Goal: Information Seeking & Learning: Learn about a topic

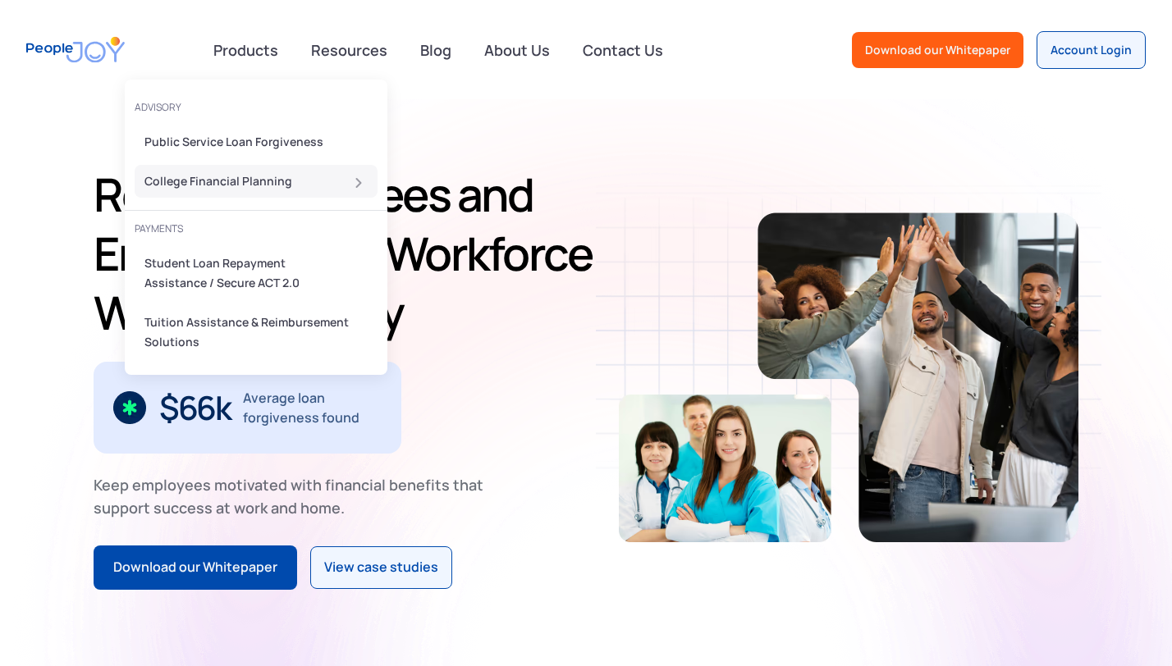
click at [249, 174] on div "College Financial Planning" at bounding box center [250, 182] width 213 height 20
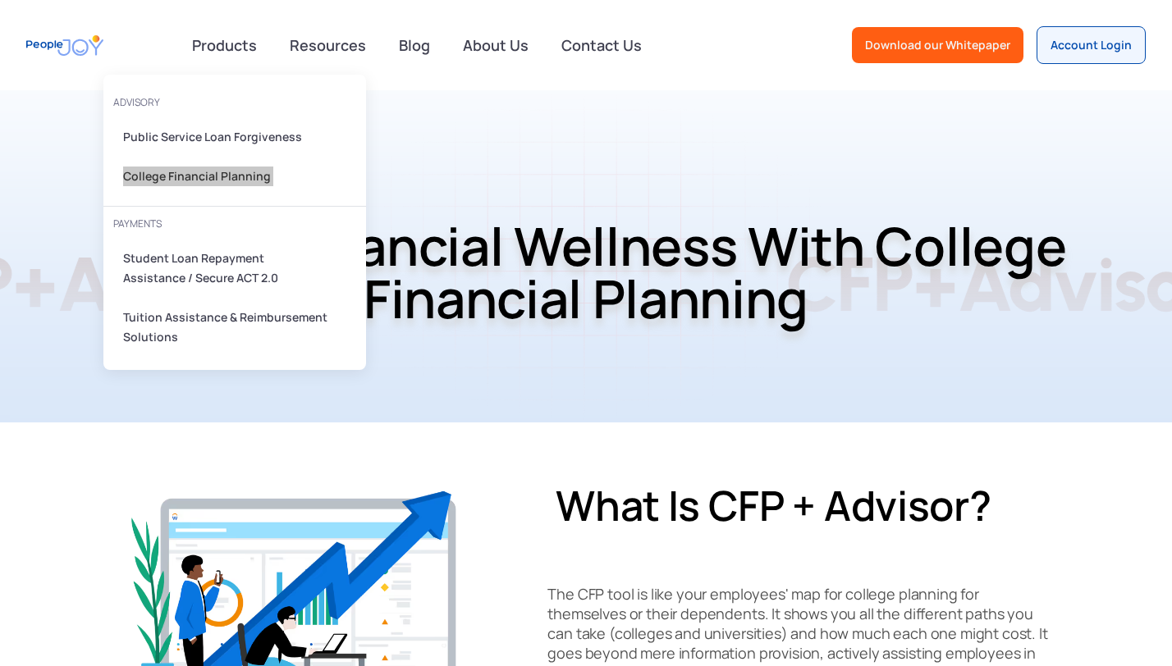
drag, startPoint x: 179, startPoint y: 179, endPoint x: 291, endPoint y: 2, distance: 209.2
click at [0, 0] on div "Products advisory Public Service Loan Forgiveness College Financial Planning PA…" at bounding box center [586, 45] width 1172 height 90
click at [770, 240] on h1 "Inspire Financial Wellness With College Financial Planning" at bounding box center [585, 272] width 1147 height 190
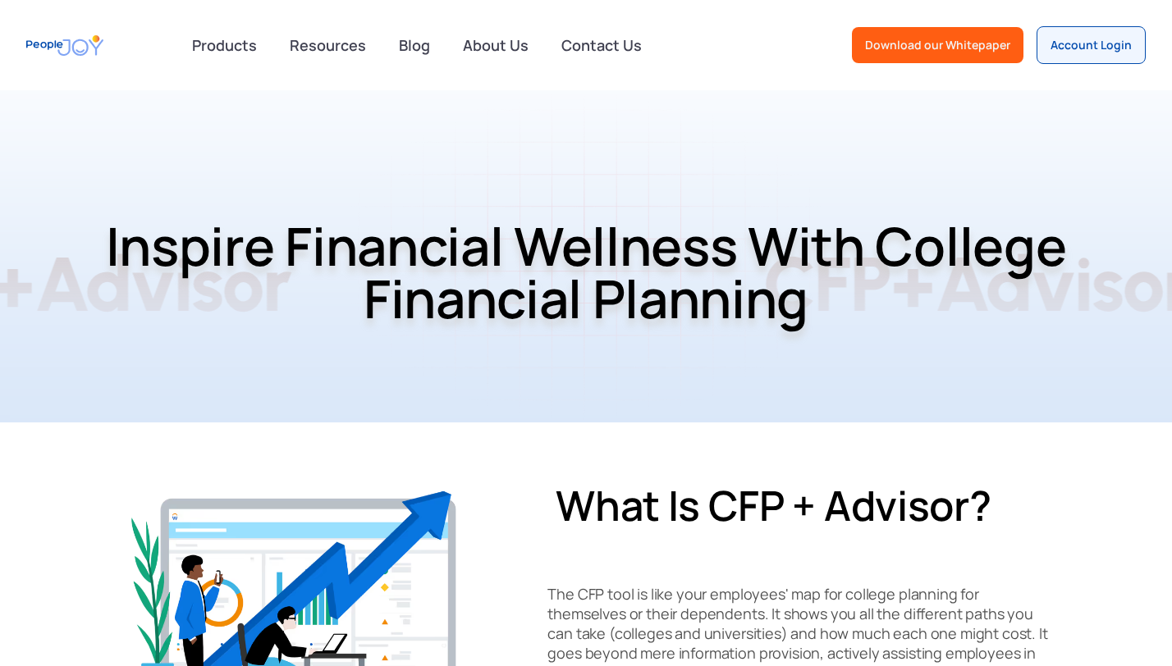
click at [72, 50] on img "home" at bounding box center [64, 45] width 77 height 37
